Goal: Check status: Check status

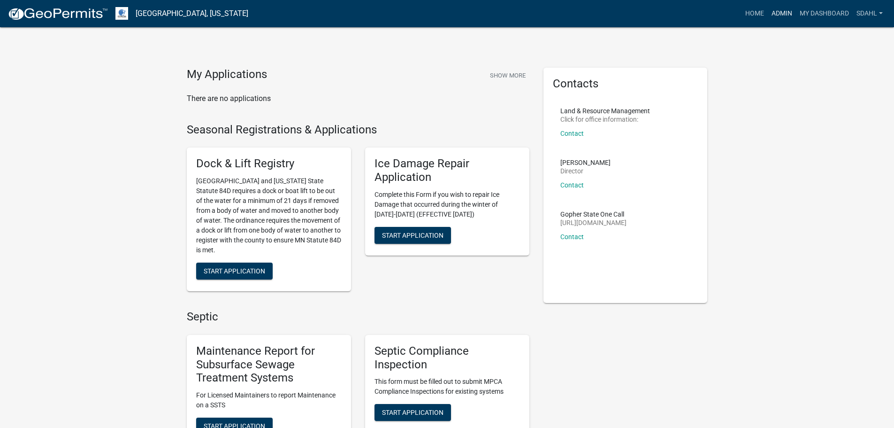
drag, startPoint x: 777, startPoint y: 12, endPoint x: 755, endPoint y: 24, distance: 25.0
click at [777, 12] on link "Admin" at bounding box center [782, 14] width 28 height 18
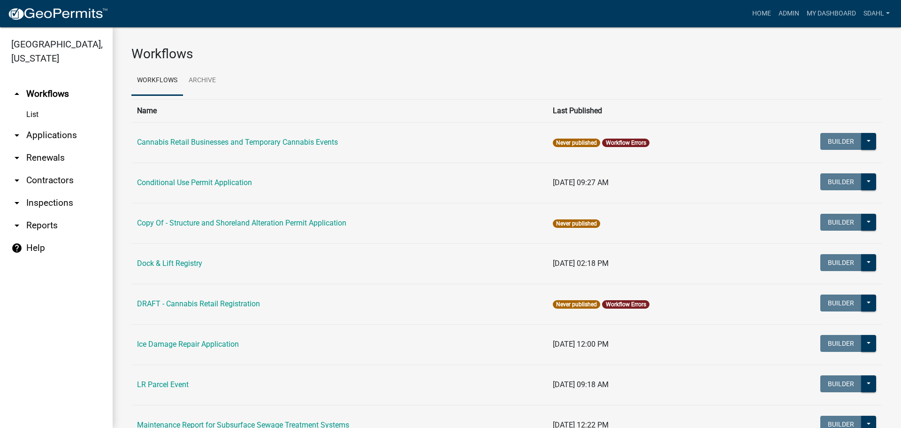
click at [61, 125] on link "arrow_drop_down Applications" at bounding box center [56, 135] width 113 height 23
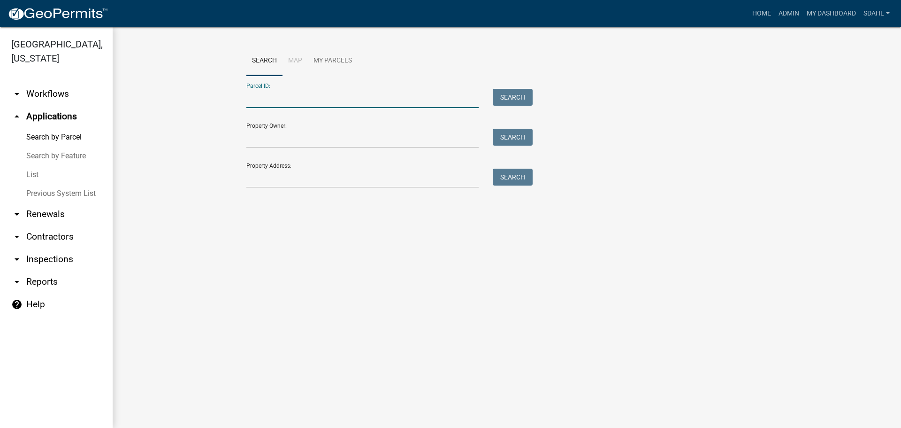
click at [353, 95] on input "Parcel ID:" at bounding box center [362, 98] width 232 height 19
paste input "52000990696000"
type input "52000990696000"
click at [516, 93] on button "Search" at bounding box center [513, 97] width 40 height 17
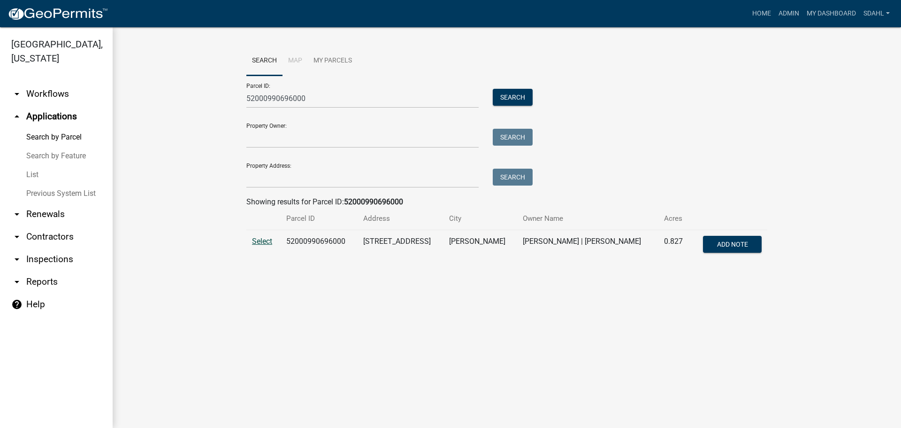
click at [261, 239] on span "Select" at bounding box center [262, 241] width 20 height 9
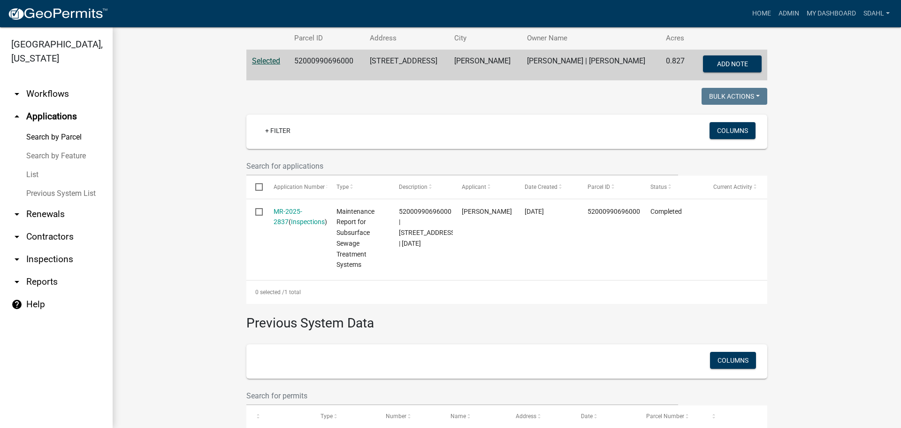
scroll to position [188, 0]
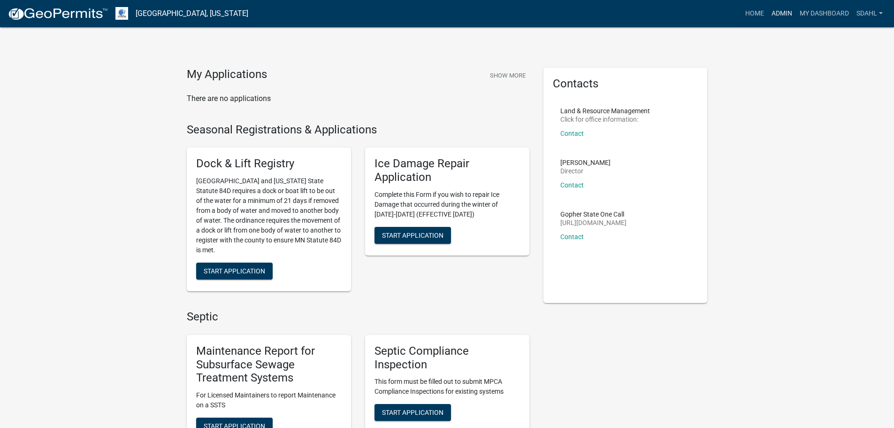
click at [784, 13] on link "Admin" at bounding box center [782, 14] width 28 height 18
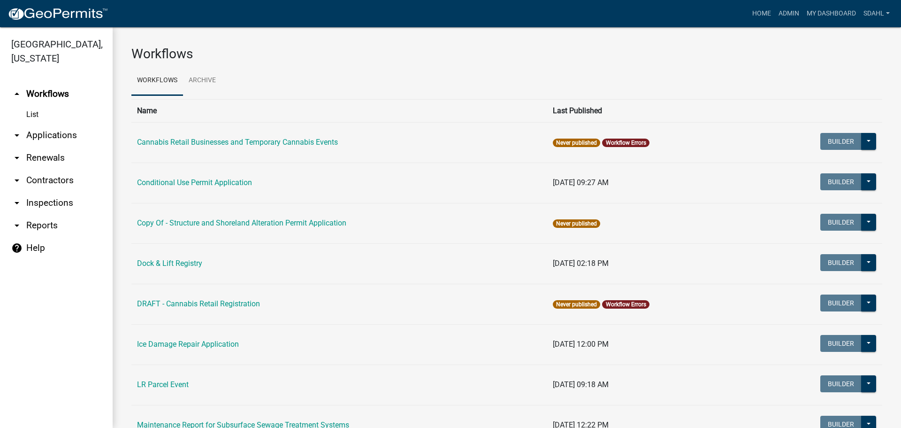
click at [54, 133] on link "arrow_drop_down Applications" at bounding box center [56, 135] width 113 height 23
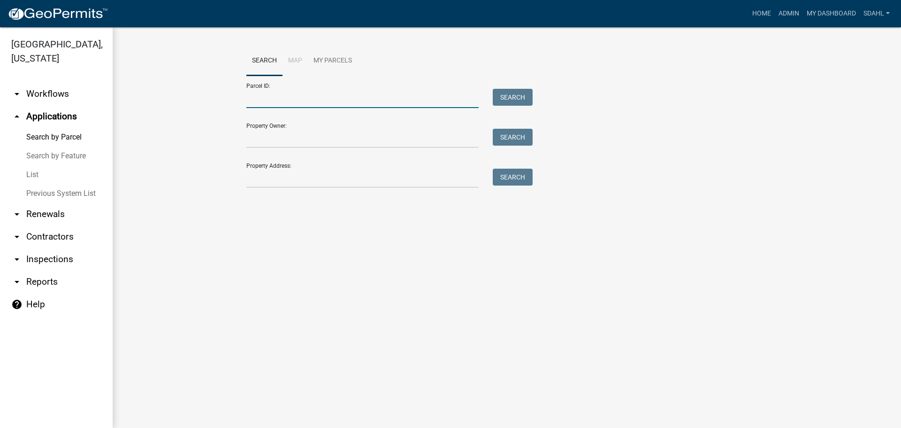
click at [304, 105] on input "Parcel ID:" at bounding box center [362, 98] width 232 height 19
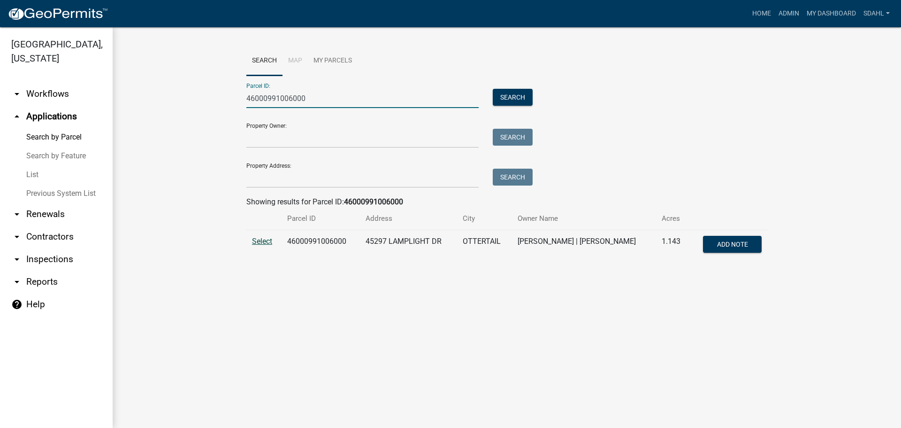
type input "46000991006000"
click at [264, 240] on span "Select" at bounding box center [262, 241] width 20 height 9
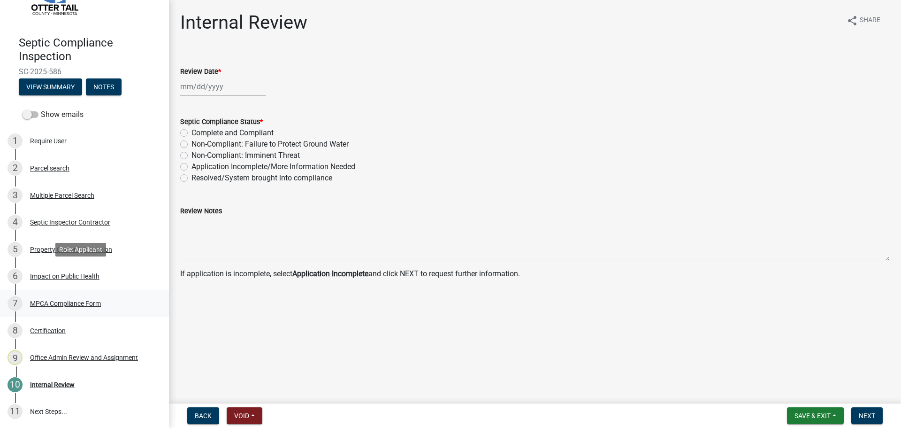
scroll to position [55, 0]
click at [75, 298] on div "7 MPCA Compliance Form" at bounding box center [81, 302] width 146 height 15
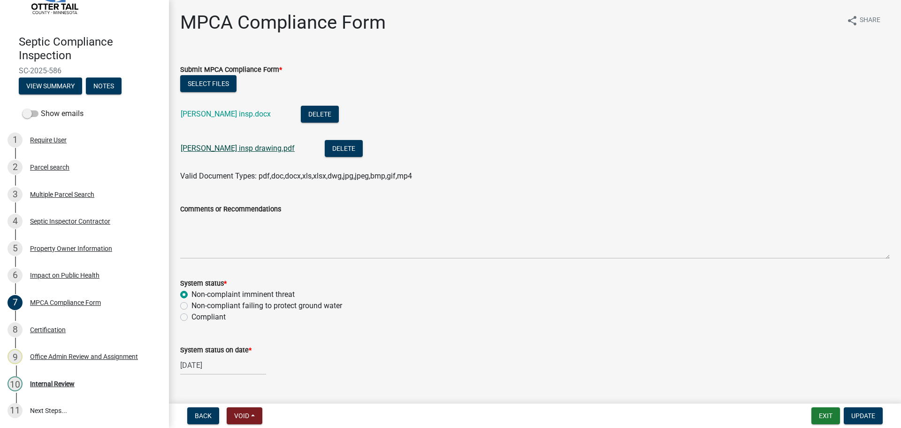
click at [230, 150] on link "[PERSON_NAME] insp drawing.pdf" at bounding box center [238, 148] width 114 height 9
click at [214, 114] on link "[PERSON_NAME] insp.docx" at bounding box center [226, 113] width 90 height 9
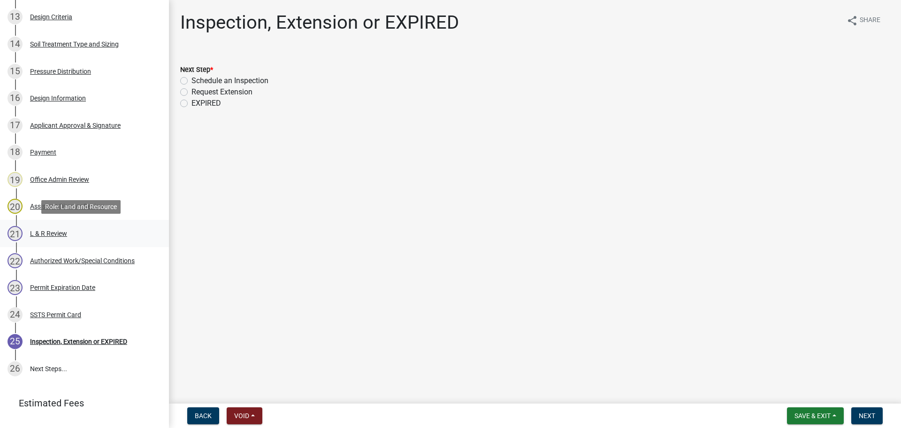
scroll to position [516, 0]
click at [94, 259] on div "Authorized Work/Special Conditions" at bounding box center [82, 260] width 105 height 7
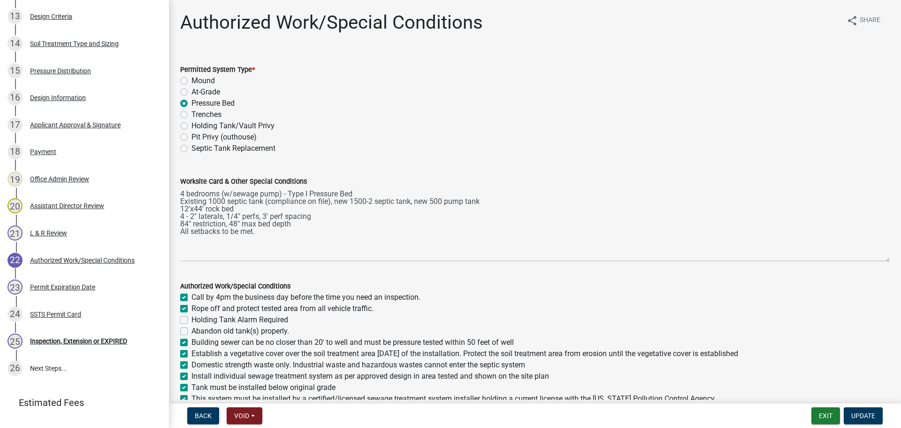
drag, startPoint x: 879, startPoint y: 227, endPoint x: 878, endPoint y: 258, distance: 30.5
click at [878, 258] on textarea "4 bedrooms (w/sewage pump) - Type I Pressure Bed Existing 1000 septic tank (com…" at bounding box center [535, 224] width 710 height 75
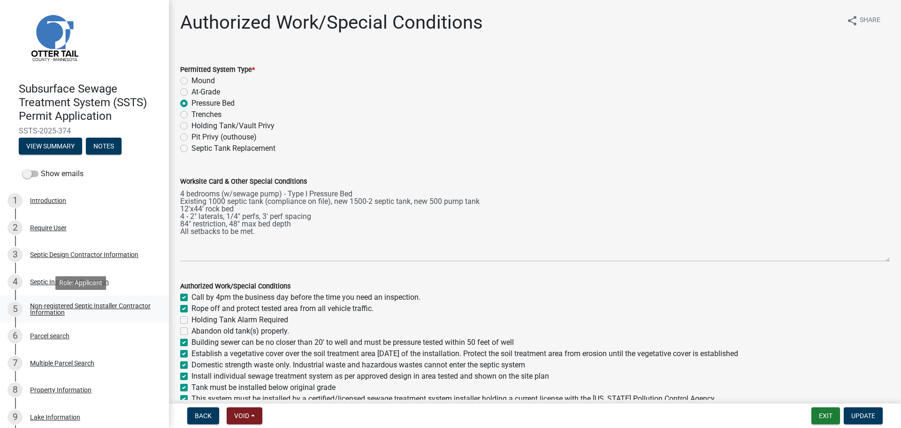
scroll to position [0, 0]
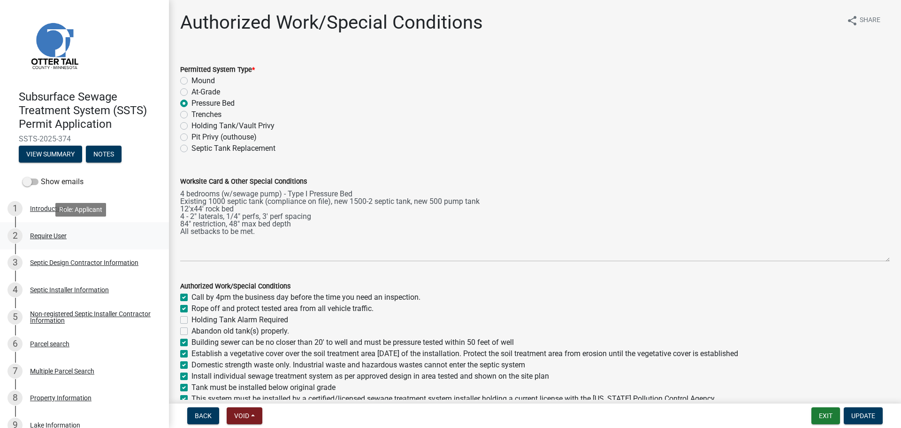
click at [56, 235] on div "Require User" at bounding box center [48, 235] width 37 height 7
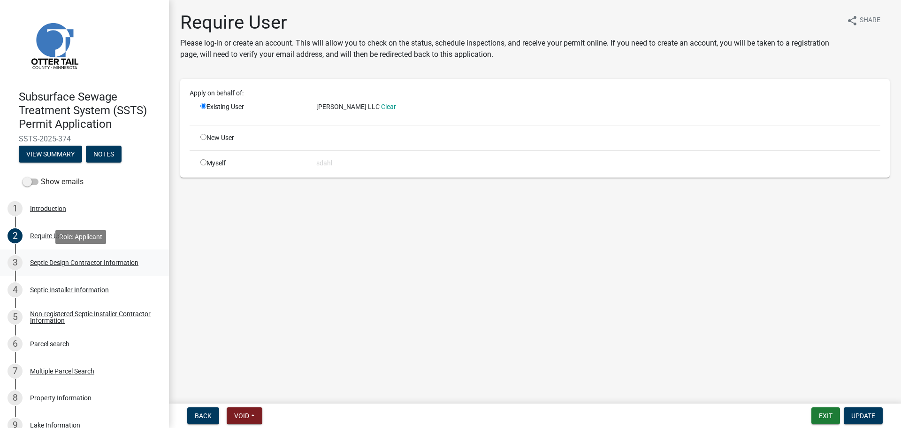
click at [107, 260] on div "Septic Design Contractor Information" at bounding box center [84, 262] width 108 height 7
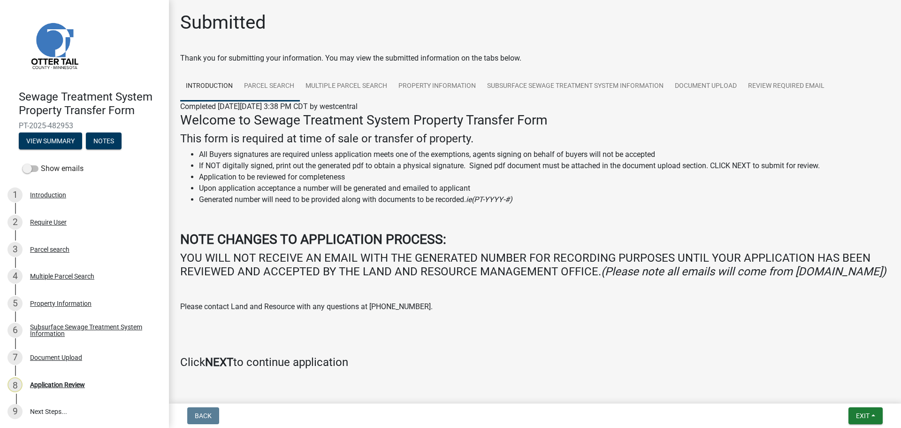
click at [259, 83] on link "Parcel search" at bounding box center [268, 86] width 61 height 30
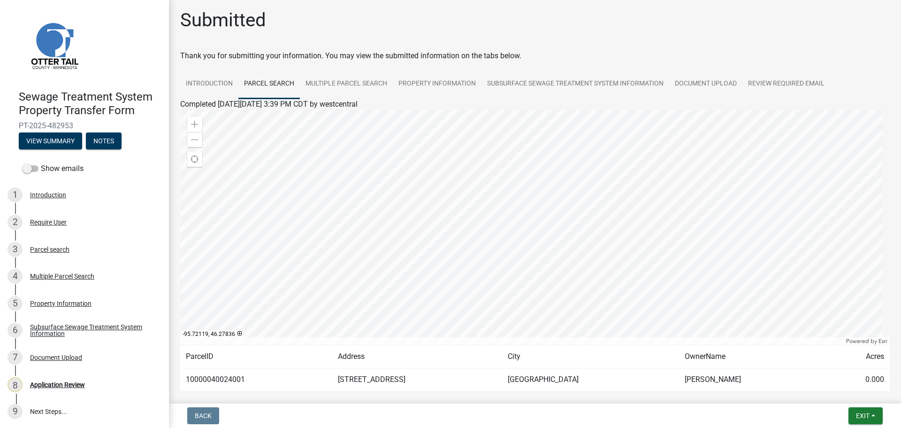
scroll to position [2, 0]
click at [349, 82] on link "Multiple Parcel Search" at bounding box center [346, 84] width 93 height 30
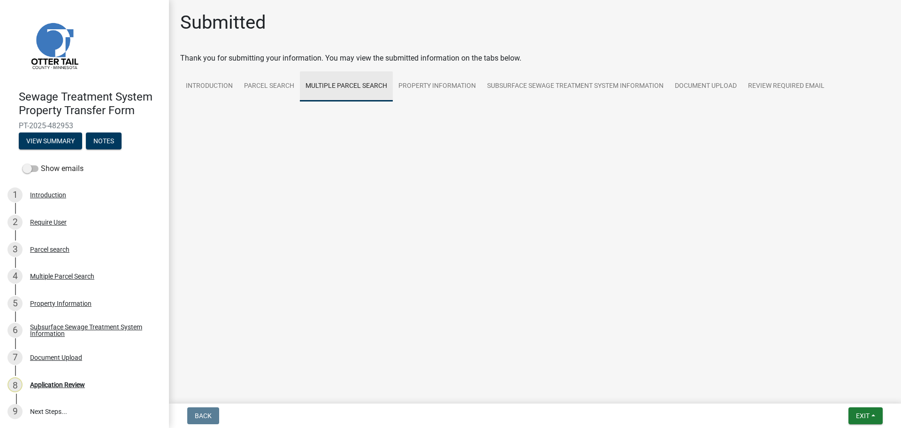
scroll to position [0, 0]
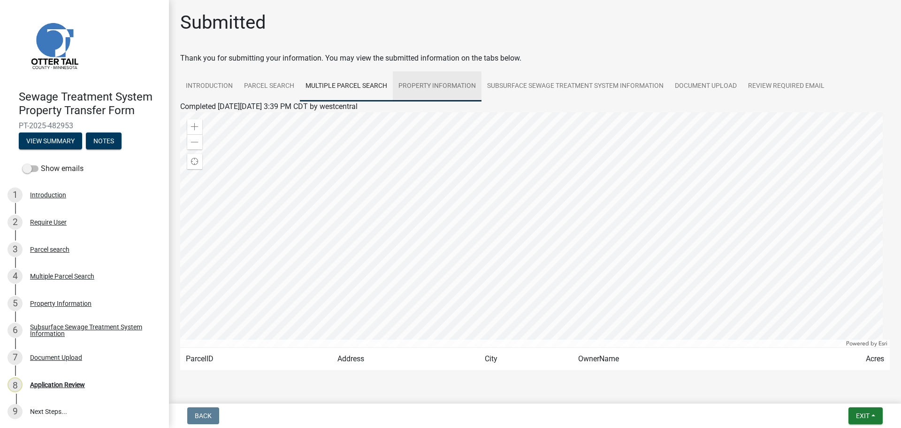
click at [444, 88] on link "Property Information" at bounding box center [437, 86] width 89 height 30
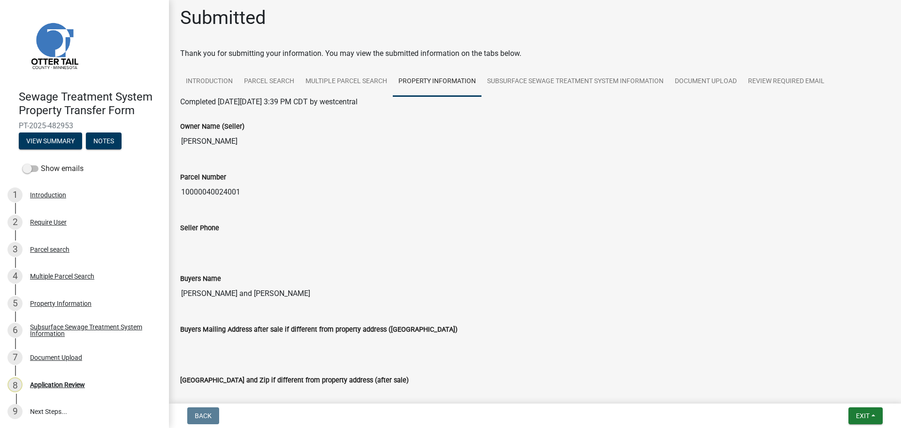
scroll to position [1, 0]
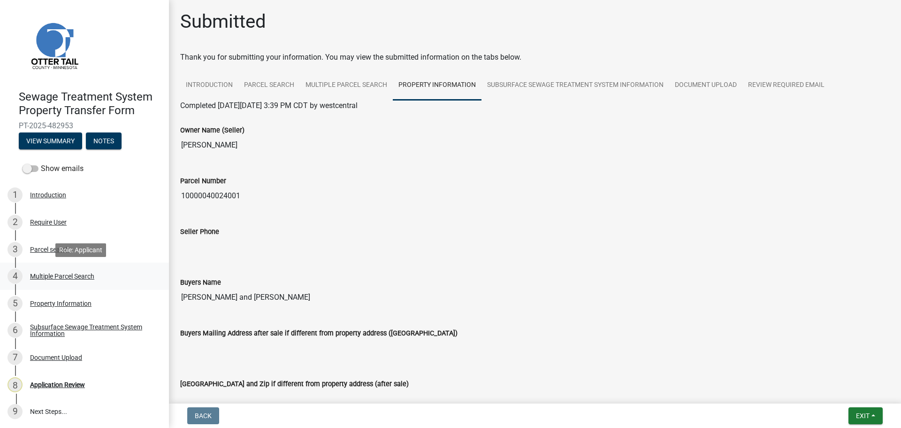
click at [49, 276] on div "Multiple Parcel Search" at bounding box center [62, 276] width 64 height 7
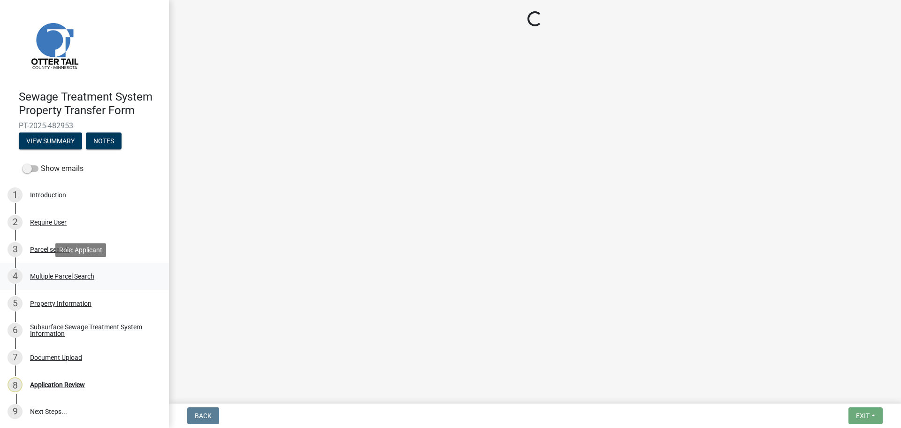
scroll to position [0, 0]
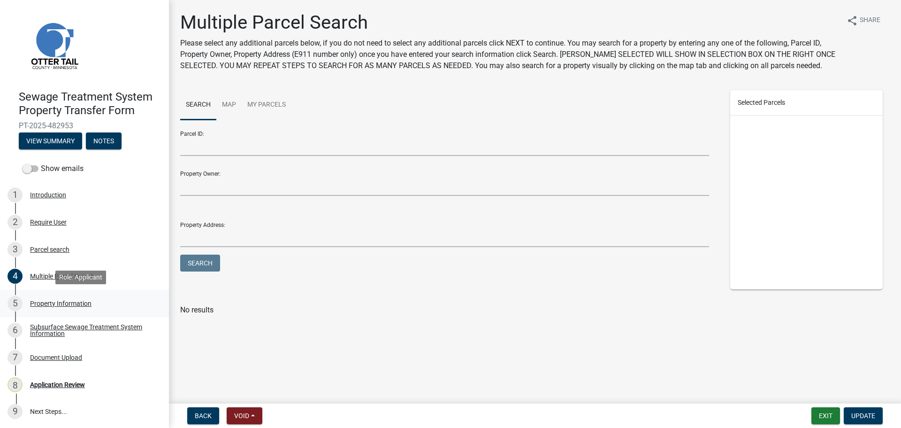
click at [44, 306] on div "Property Information" at bounding box center [60, 303] width 61 height 7
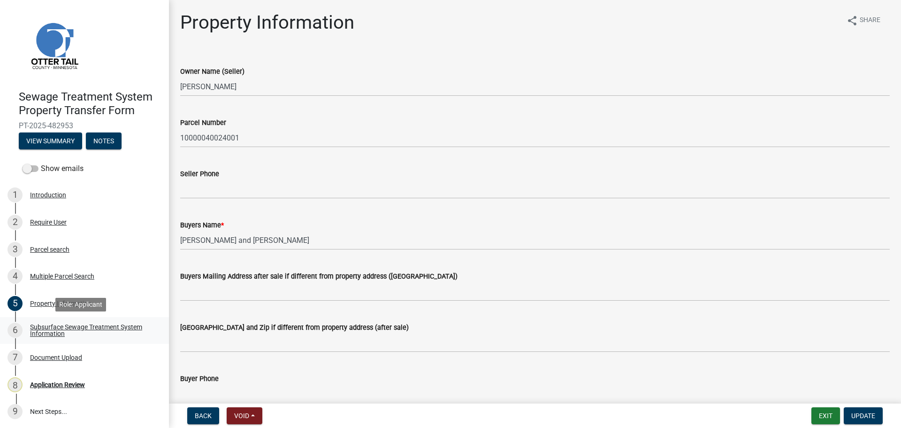
click at [54, 328] on div "Subsurface Sewage Treatment System Information" at bounding box center [92, 329] width 124 height 13
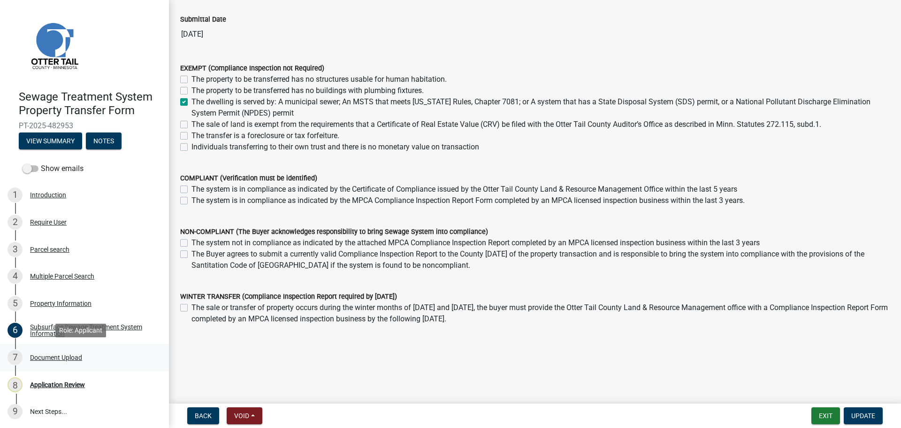
scroll to position [1, 0]
click at [62, 353] on div "Document Upload" at bounding box center [56, 356] width 52 height 7
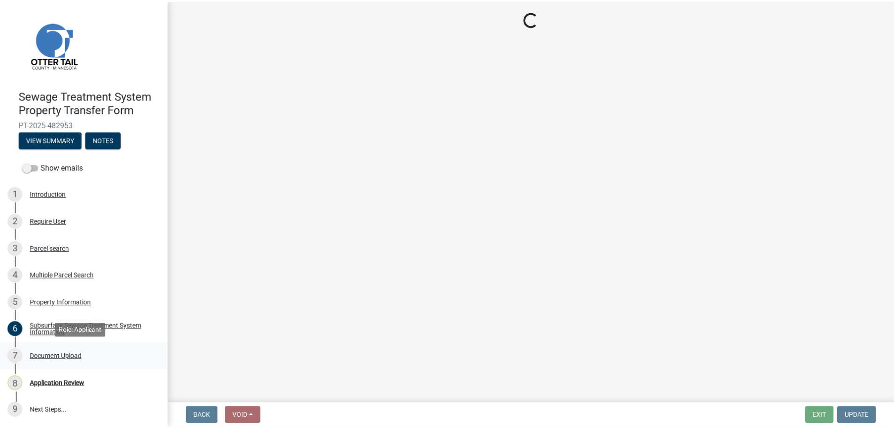
scroll to position [0, 0]
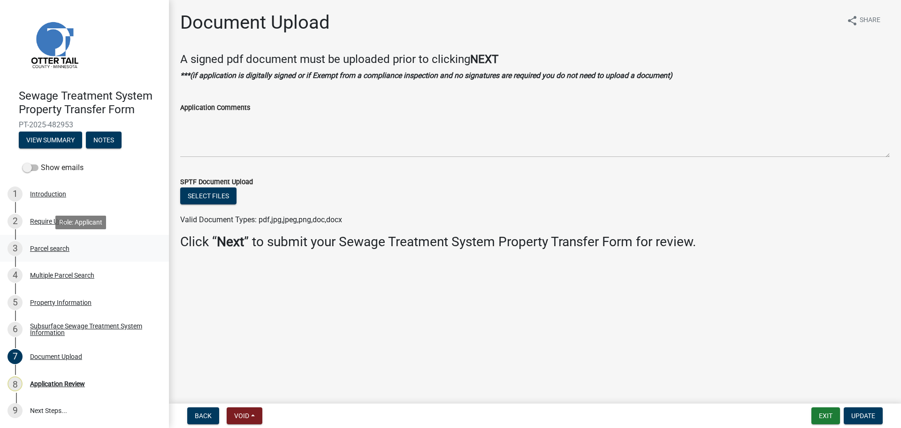
click at [46, 246] on div "Parcel search" at bounding box center [49, 248] width 39 height 7
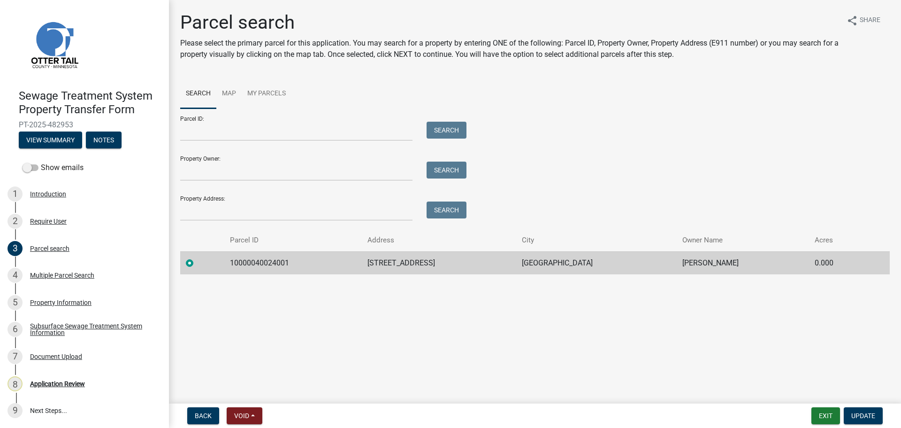
click at [267, 261] on td "10000040024001" at bounding box center [293, 262] width 138 height 23
copy td "10000040024001"
click at [55, 384] on div "Application Review" at bounding box center [57, 383] width 55 height 7
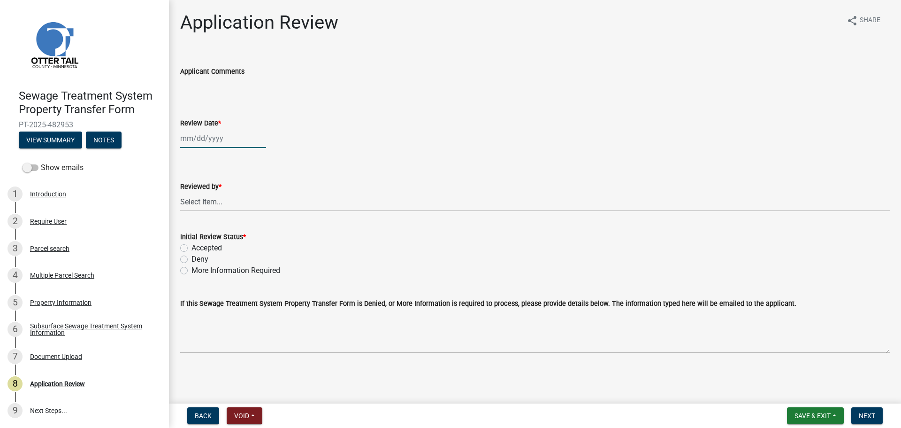
select select "9"
select select "2025"
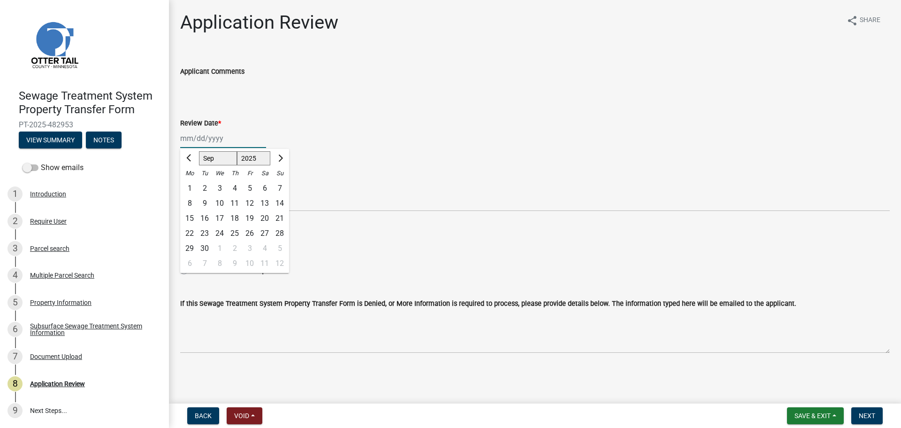
click at [208, 137] on div "Jan Feb Mar Apr May Jun Jul Aug Sep Oct Nov Dec 1525 1526 1527 1528 1529 1530 1…" at bounding box center [223, 138] width 86 height 19
click at [205, 232] on div "23" at bounding box center [204, 233] width 15 height 15
type input "09/23/2025"
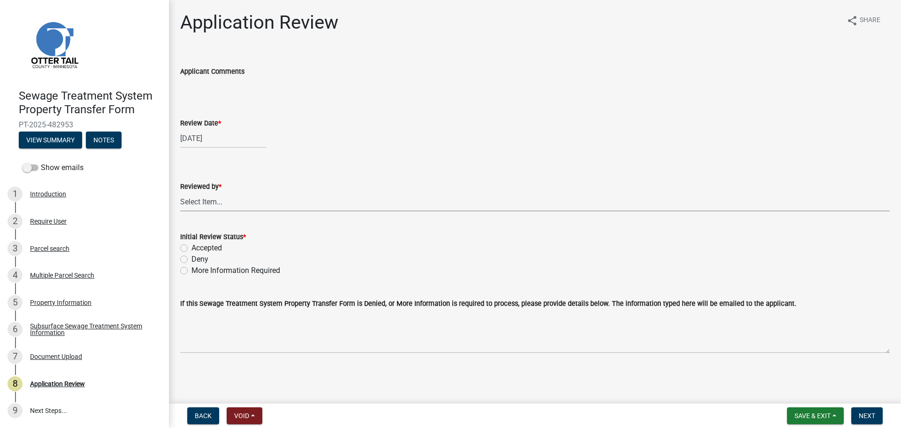
click at [208, 205] on select "Select Item... Alexis Newark Amy Busko Andrea Perales Brittany Tollefson Christ…" at bounding box center [535, 201] width 710 height 19
click at [180, 192] on select "Select Item... Alexis Newark Amy Busko Andrea Perales Brittany Tollefson Christ…" at bounding box center [535, 201] width 710 height 19
select select "67745ee8-7159-4960-80f9-a638286b467c"
click at [205, 248] on label "Accepted" at bounding box center [207, 247] width 31 height 11
click at [198, 248] on input "Accepted" at bounding box center [195, 245] width 6 height 6
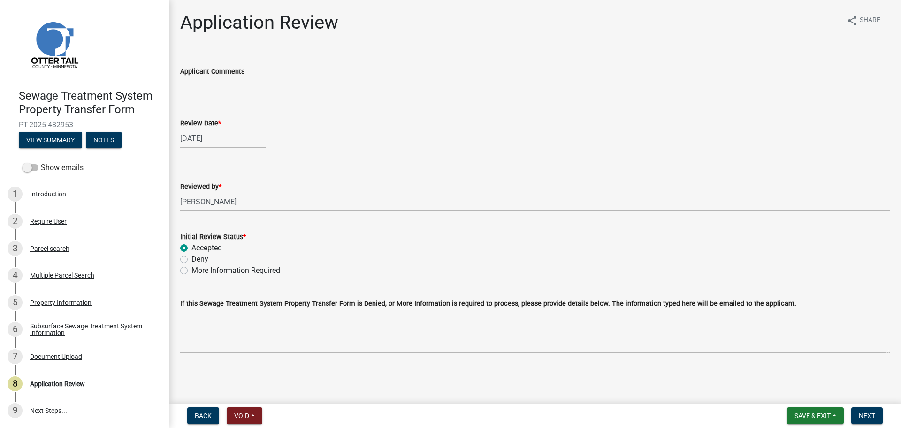
radio input "true"
click at [870, 413] on span "Next" at bounding box center [867, 416] width 16 height 8
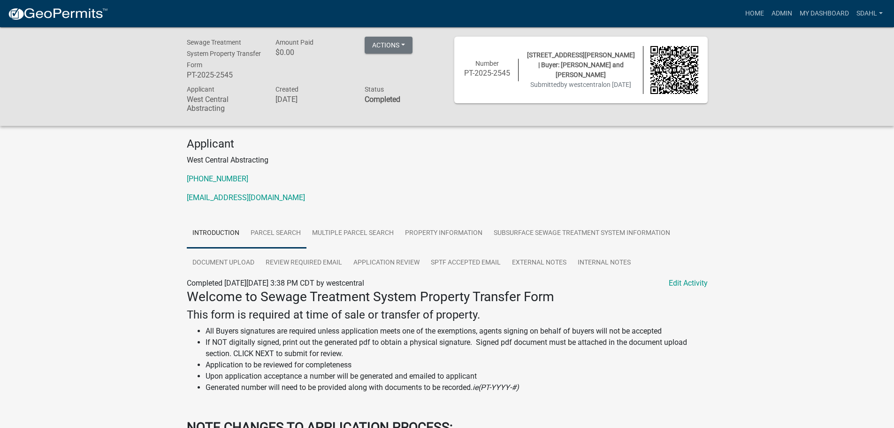
click at [278, 237] on link "Parcel search" at bounding box center [275, 233] width 61 height 30
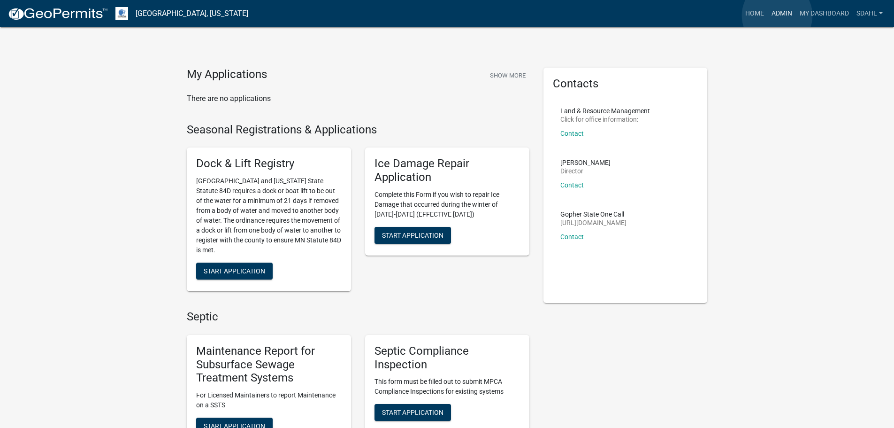
click at [777, 15] on link "Admin" at bounding box center [782, 14] width 28 height 18
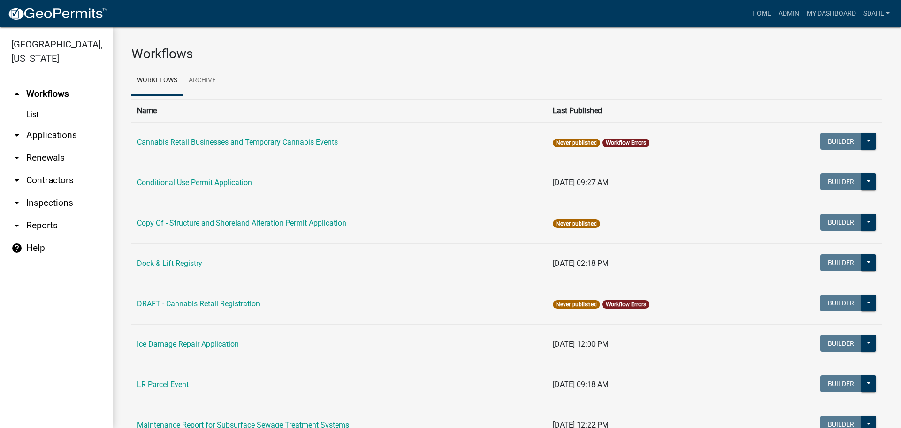
click at [40, 134] on link "arrow_drop_down Applications" at bounding box center [56, 135] width 113 height 23
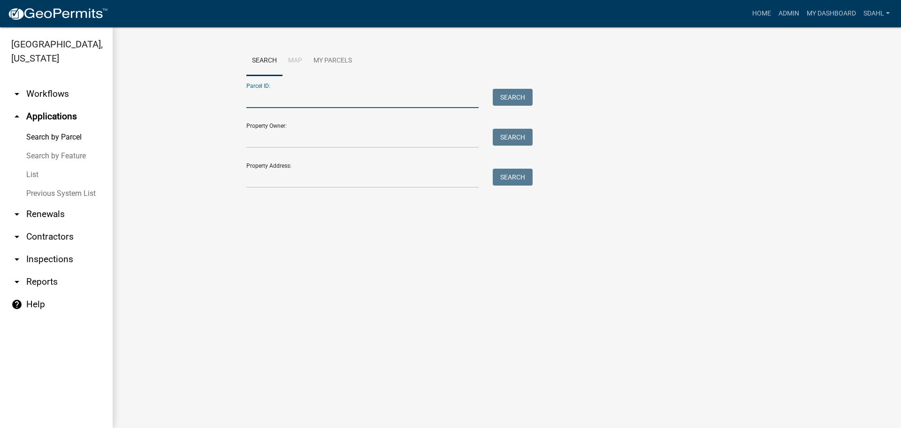
click at [261, 95] on input "Parcel ID:" at bounding box center [362, 98] width 232 height 19
paste input "10000040024001"
type input "10000040024001"
click at [503, 95] on button "Search" at bounding box center [513, 97] width 40 height 17
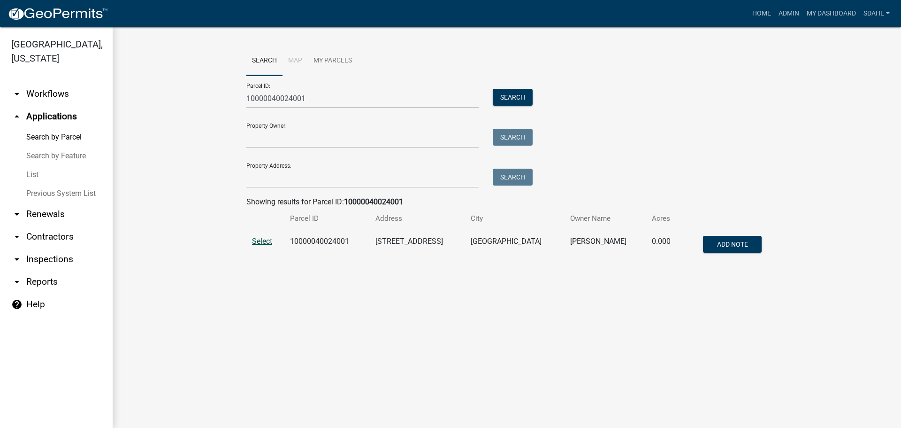
click at [265, 242] on span "Select" at bounding box center [262, 241] width 20 height 9
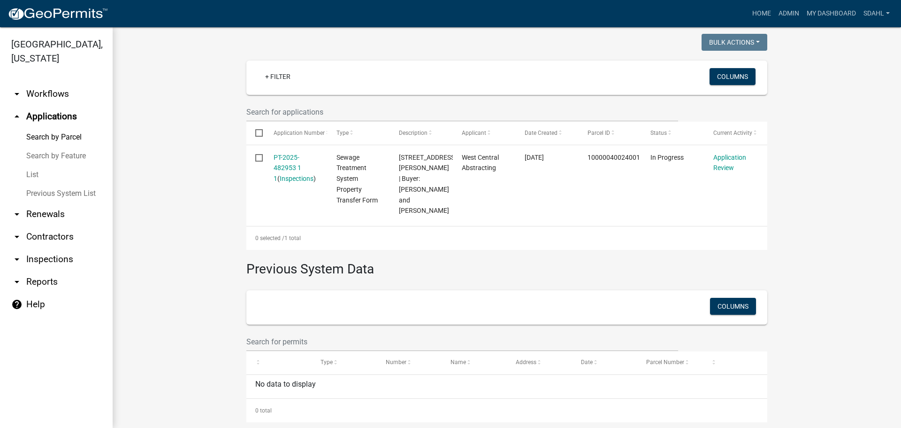
scroll to position [235, 0]
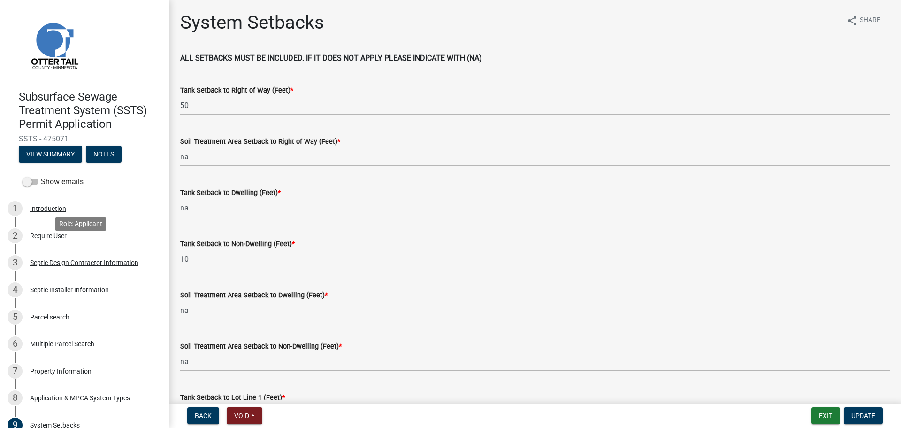
scroll to position [94, 0]
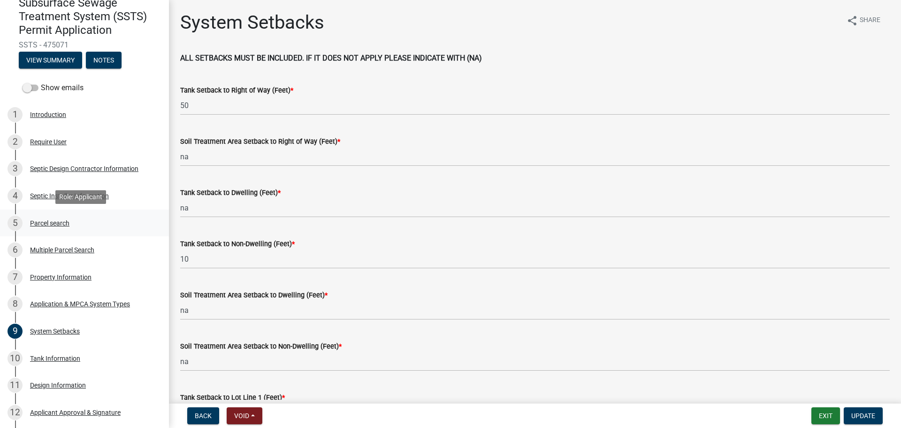
click at [51, 222] on div "Parcel search" at bounding box center [49, 223] width 39 height 7
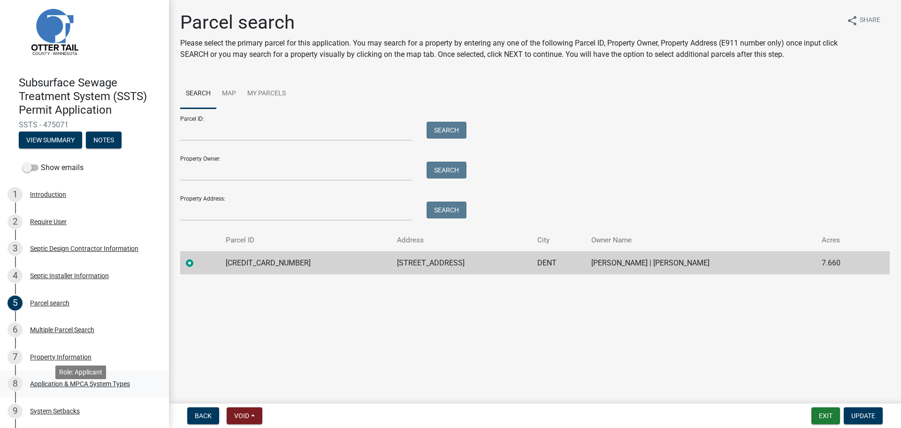
scroll to position [0, 0]
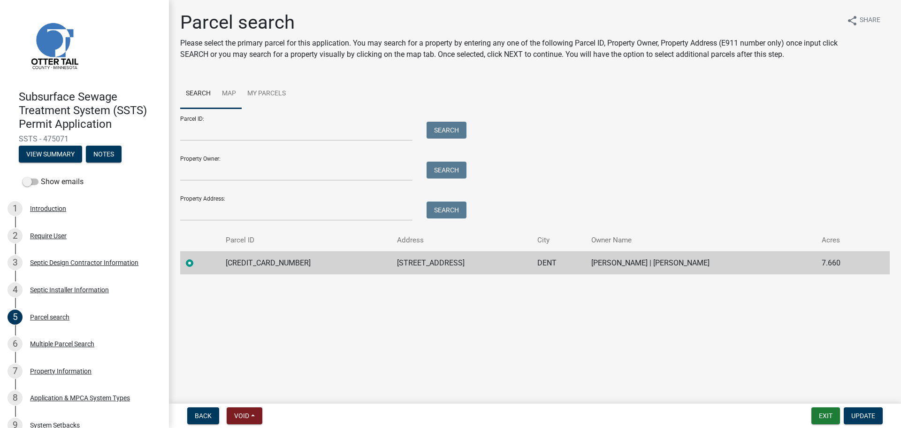
click at [232, 95] on link "Map" at bounding box center [228, 94] width 25 height 30
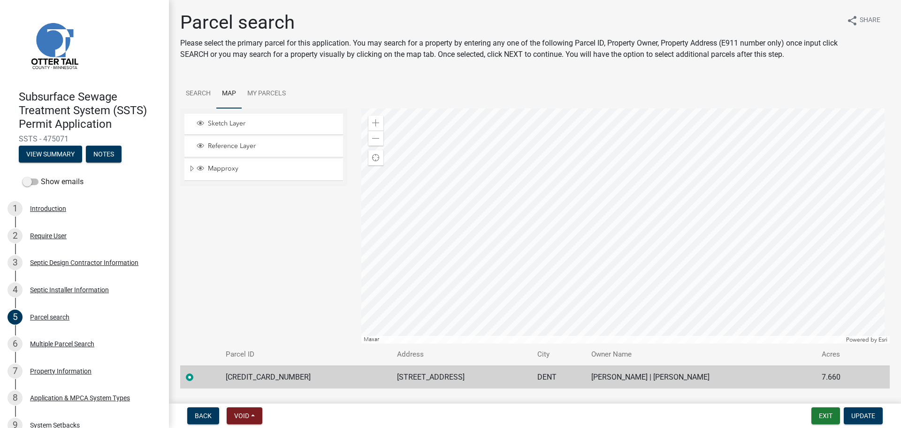
click at [247, 379] on td "56000270204004" at bounding box center [305, 376] width 171 height 23
copy td "56000270204004"
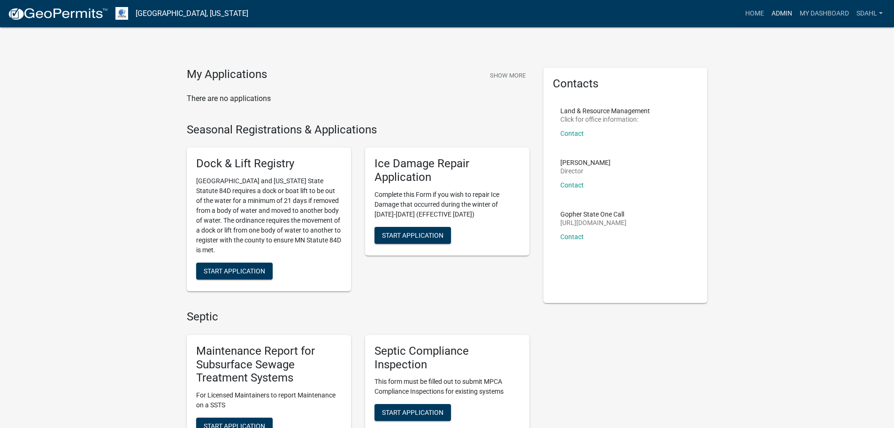
click at [782, 15] on link "Admin" at bounding box center [782, 14] width 28 height 18
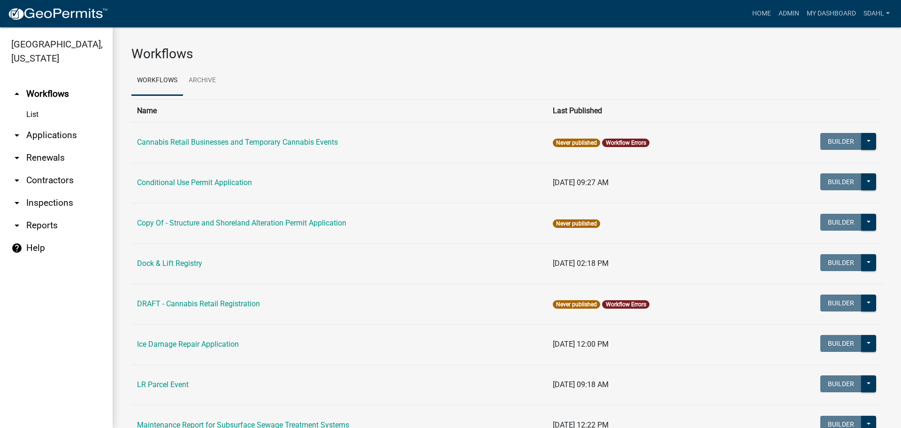
click at [58, 133] on link "arrow_drop_down Applications" at bounding box center [56, 135] width 113 height 23
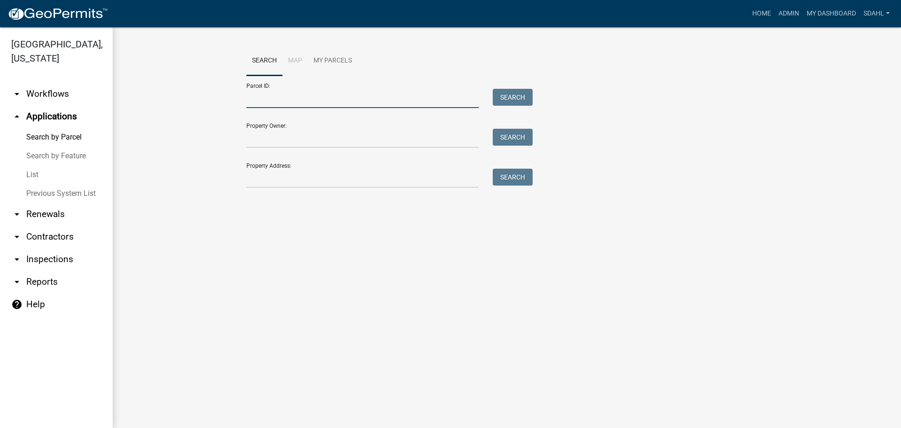
click at [272, 96] on input "Parcel ID:" at bounding box center [362, 98] width 232 height 19
paste input "[CREDIT_CARD_NUMBER]"
type input "[CREDIT_CARD_NUMBER]"
click at [512, 99] on button "Search" at bounding box center [513, 97] width 40 height 17
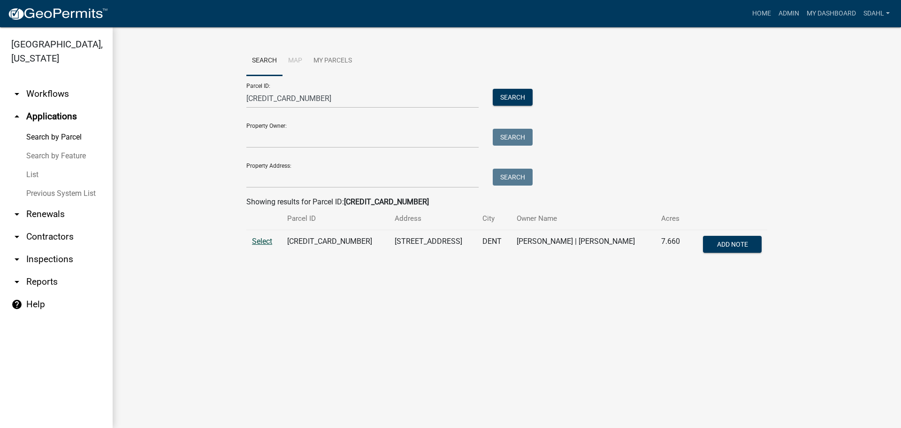
click at [264, 244] on span "Select" at bounding box center [262, 241] width 20 height 9
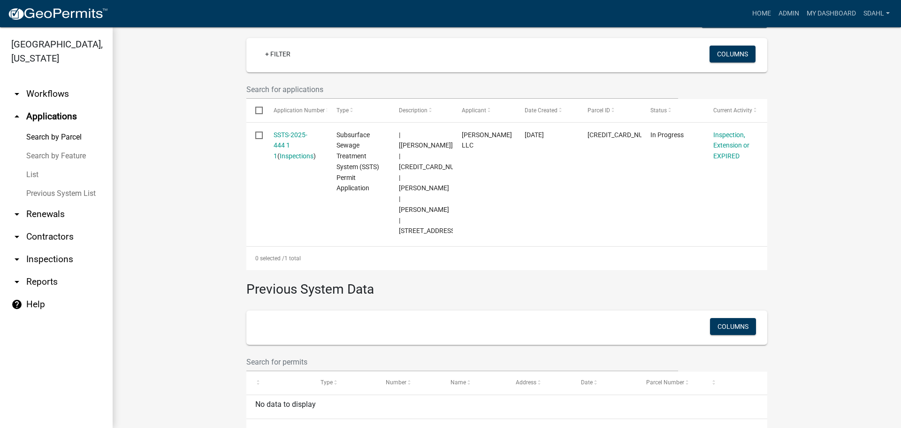
scroll to position [258, 0]
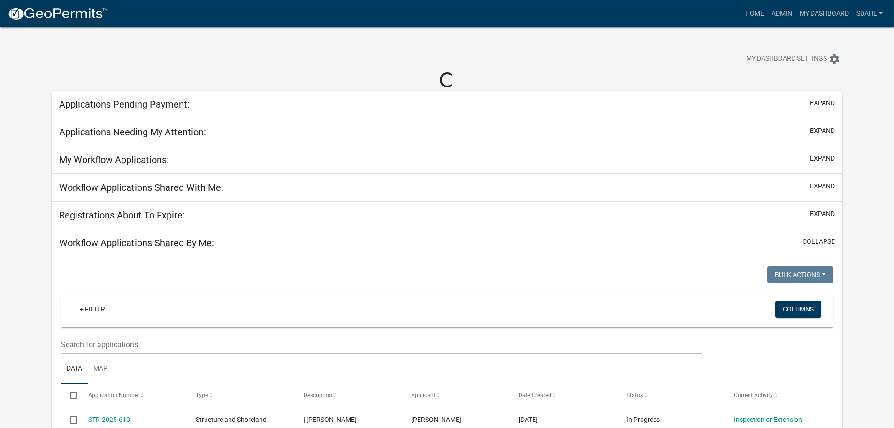
select select "3: 100"
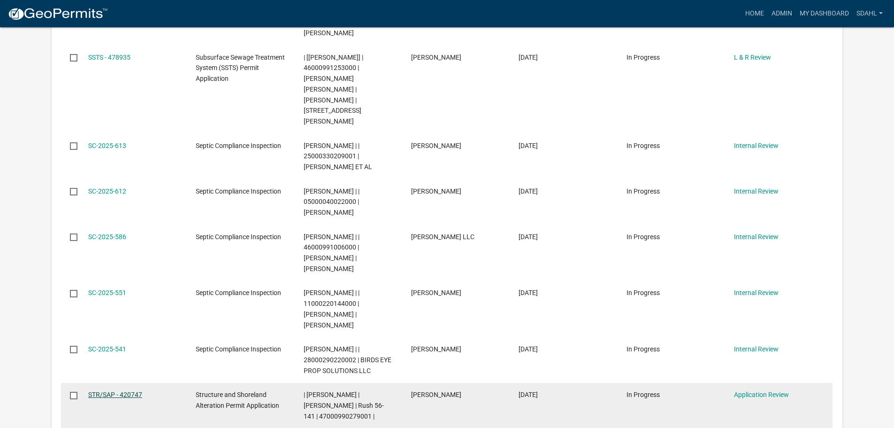
scroll to position [892, 0]
